Goal: Task Accomplishment & Management: Complete application form

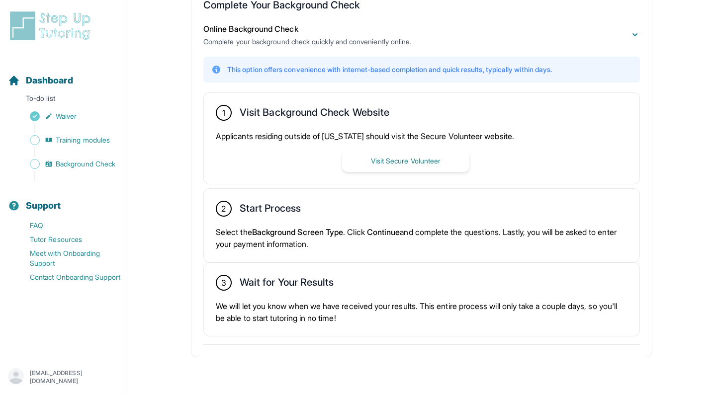
scroll to position [195, 0]
click at [68, 165] on span "Background Check" at bounding box center [86, 164] width 60 height 10
click at [84, 163] on span "Background Check" at bounding box center [86, 164] width 60 height 10
click at [337, 221] on div "2 Start Process Select the Background Screen Type . Click Continue and complete…" at bounding box center [422, 225] width 436 height 73
click at [64, 114] on span "Waiver" at bounding box center [66, 116] width 21 height 10
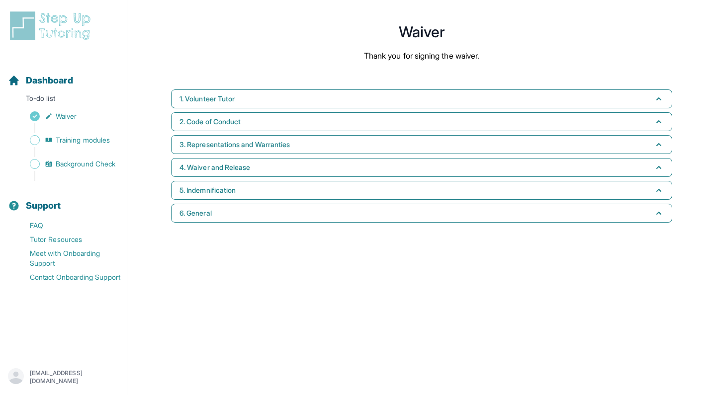
click at [68, 131] on div "Sidebar" at bounding box center [65, 128] width 115 height 10
click at [73, 140] on span "Training modules" at bounding box center [83, 140] width 54 height 10
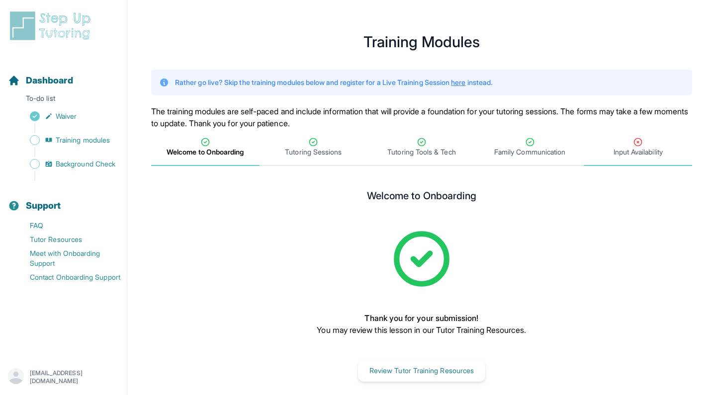
click at [664, 146] on div "Input Availability" at bounding box center [638, 147] width 104 height 20
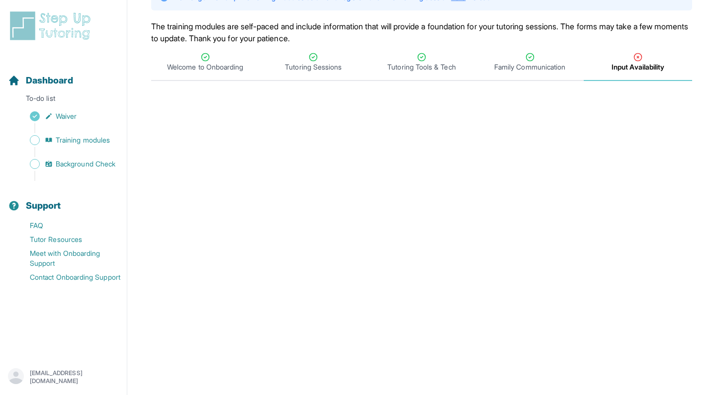
scroll to position [70, 0]
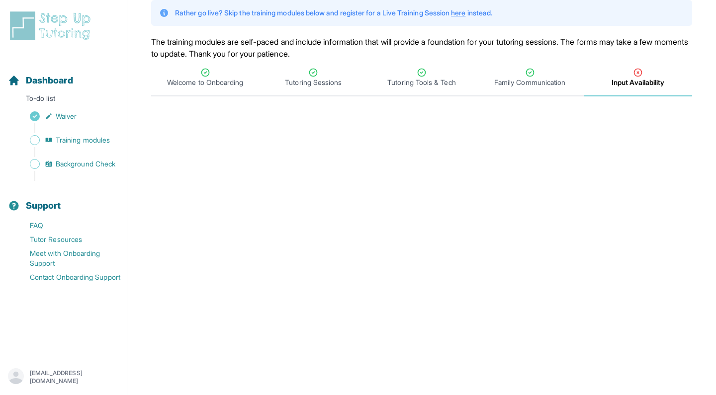
click at [631, 94] on span "Input Availability" at bounding box center [638, 78] width 108 height 37
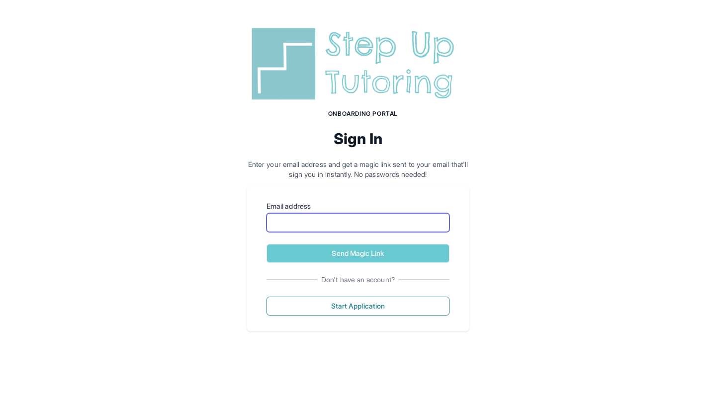
click at [329, 231] on input "Email address" at bounding box center [358, 222] width 183 height 19
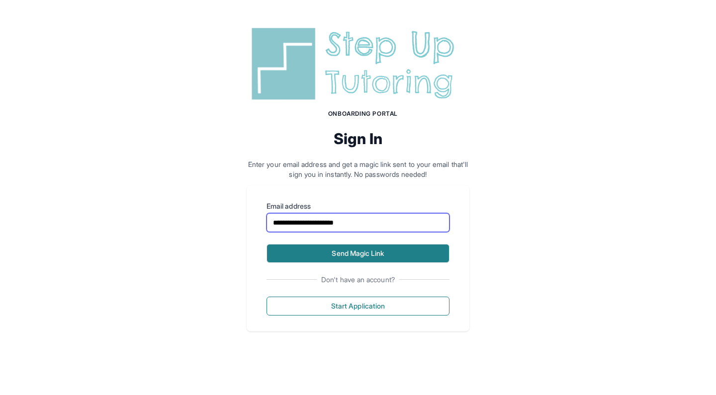
type input "**********"
click at [335, 249] on button "Send Magic Link" at bounding box center [358, 253] width 183 height 19
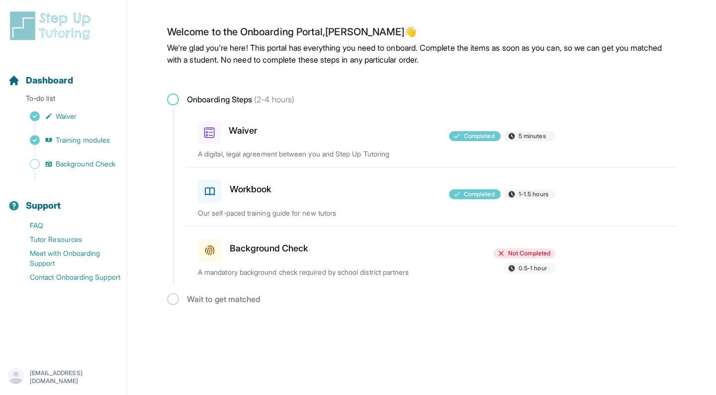
click at [356, 199] on div "Workbook Completed 1-1.5 hours Our self-paced training guide for new tutors" at bounding box center [437, 197] width 479 height 59
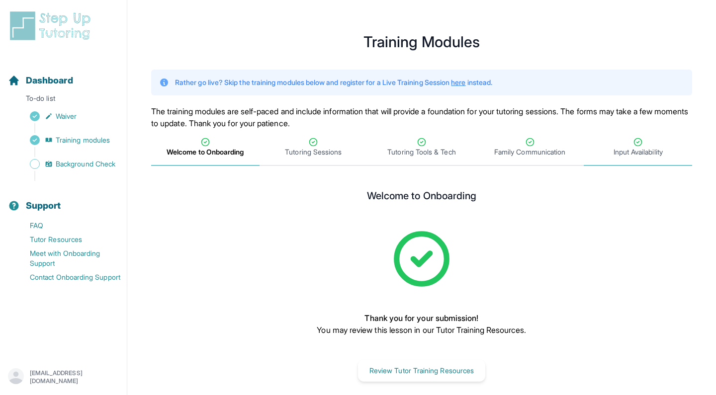
click at [643, 147] on icon "Tabs" at bounding box center [638, 142] width 10 height 10
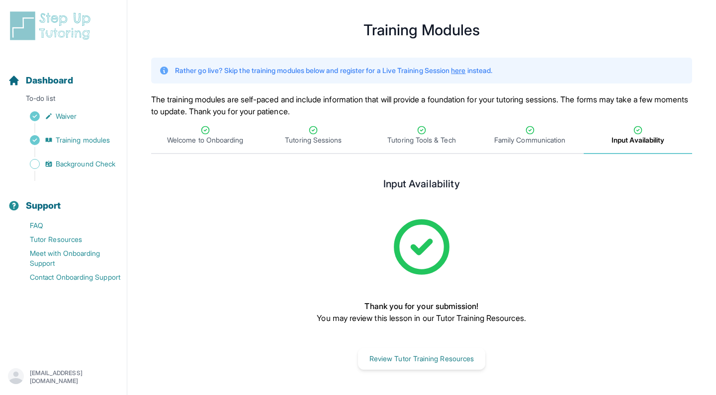
scroll to position [12, 0]
click at [109, 161] on span "Background Check" at bounding box center [86, 164] width 60 height 10
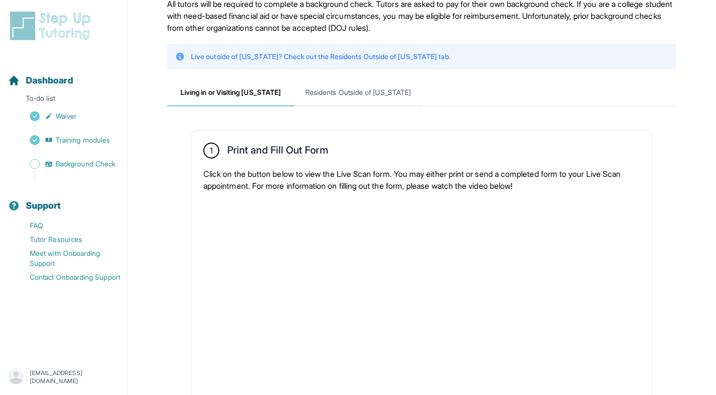
scroll to position [64, 0]
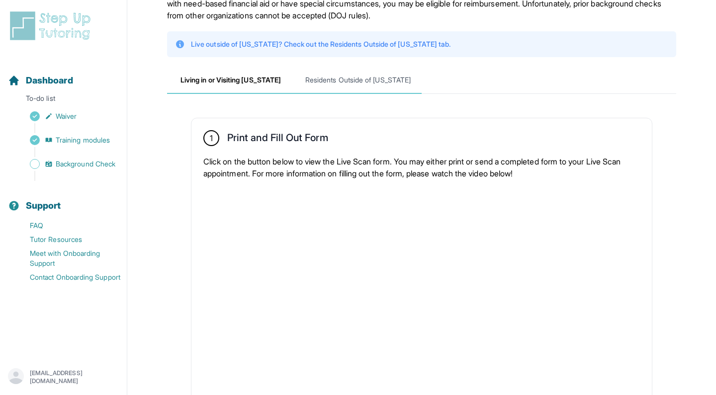
click at [356, 89] on span "Residents Outside of [US_STATE]" at bounding box center [357, 80] width 127 height 27
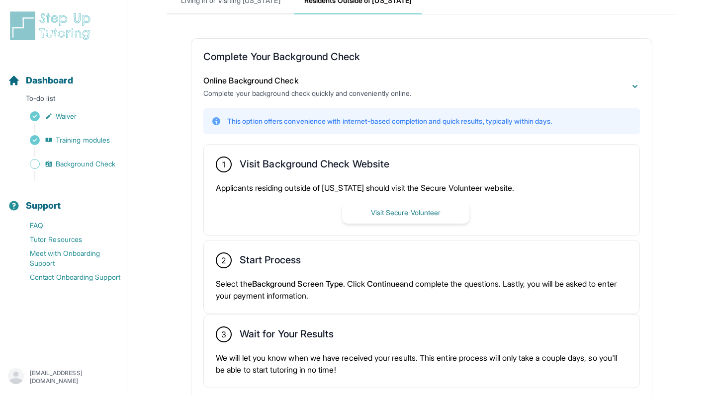
scroll to position [36, 0]
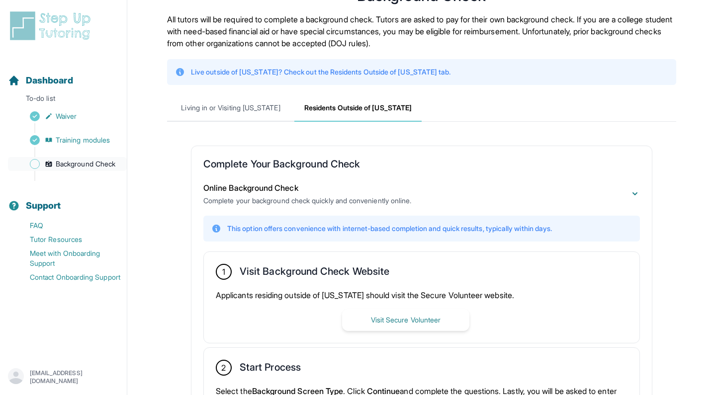
click at [109, 159] on link "Background Check" at bounding box center [67, 164] width 119 height 14
click at [109, 163] on span "Background Check" at bounding box center [86, 164] width 60 height 10
